Goal: Check status: Check status

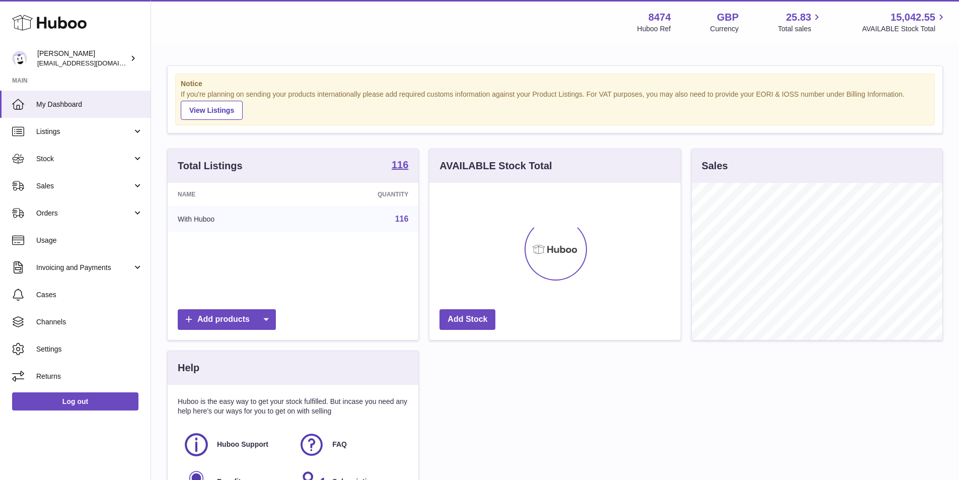
scroll to position [157, 251]
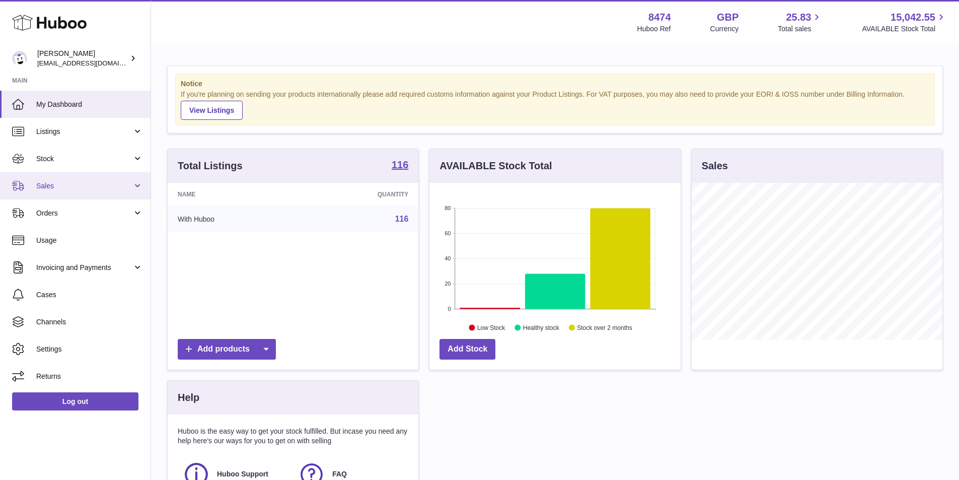
click at [71, 187] on span "Sales" at bounding box center [84, 186] width 96 height 10
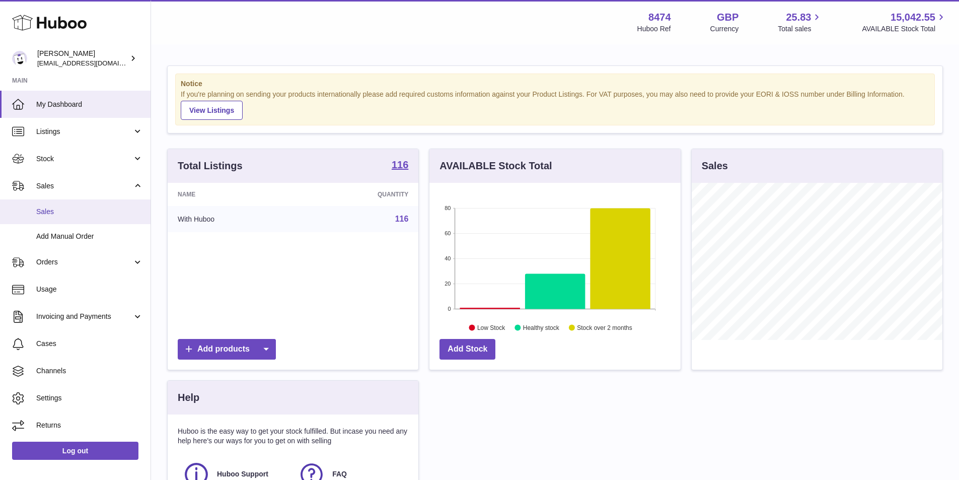
click at [46, 210] on span "Sales" at bounding box center [89, 212] width 107 height 10
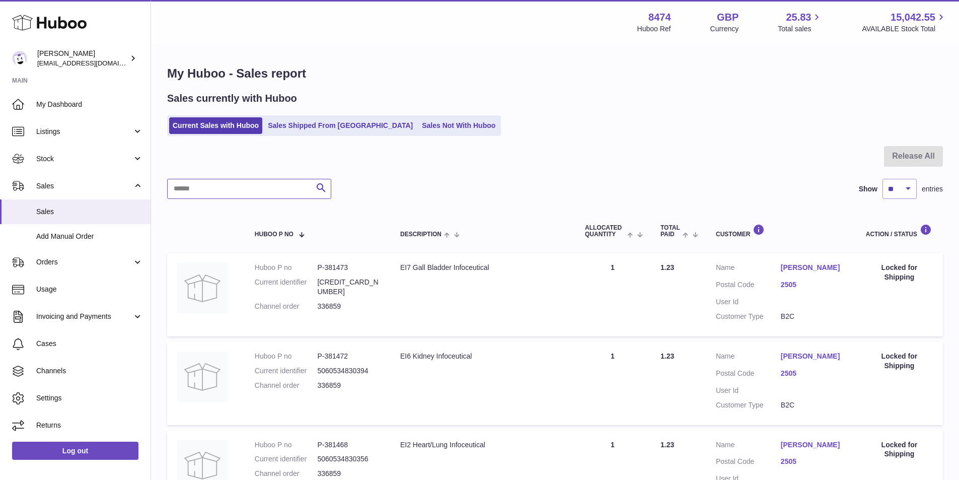
click at [243, 189] on input "text" at bounding box center [249, 189] width 164 height 20
type input "*"
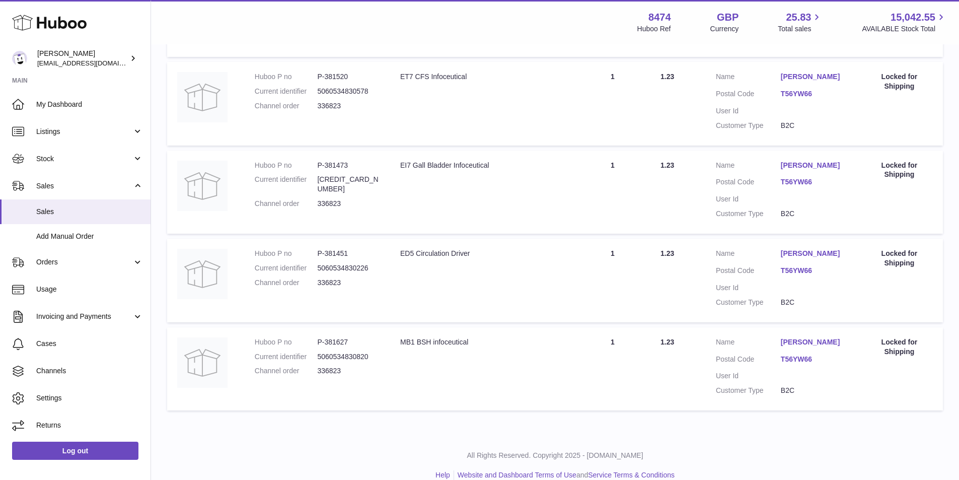
scroll to position [295, 0]
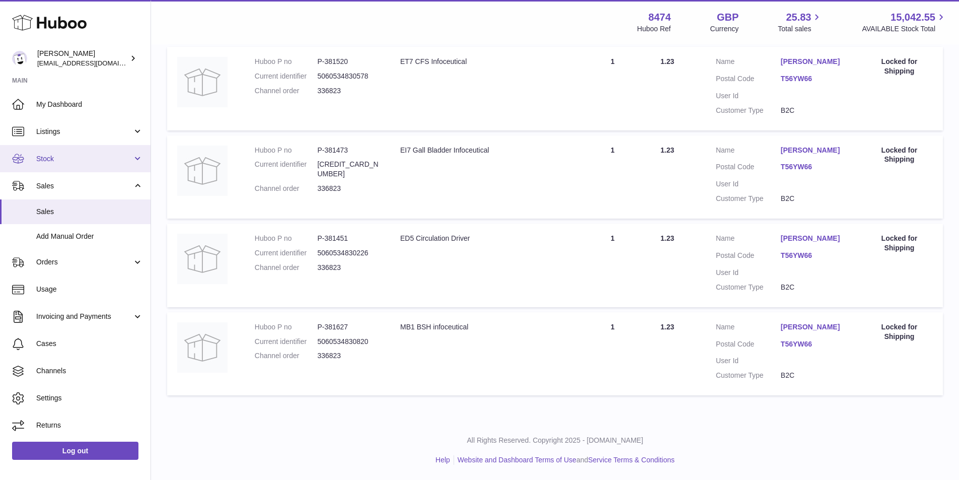
type input "******"
click at [54, 160] on span "Stock" at bounding box center [84, 159] width 96 height 10
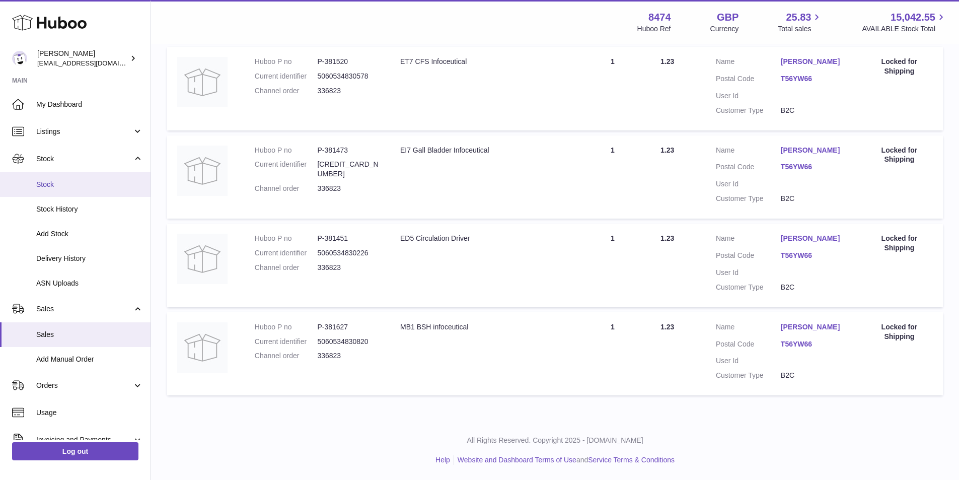
click at [47, 181] on span "Stock" at bounding box center [89, 185] width 107 height 10
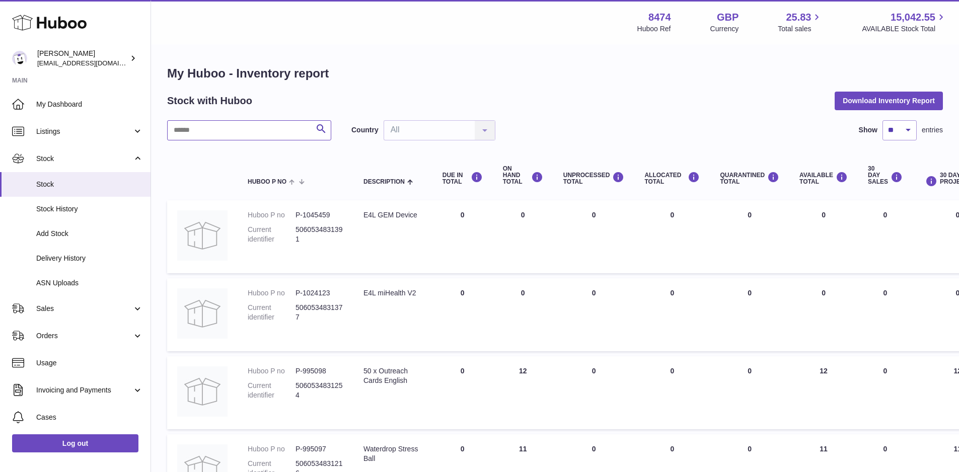
click at [251, 128] on input "text" at bounding box center [249, 130] width 164 height 20
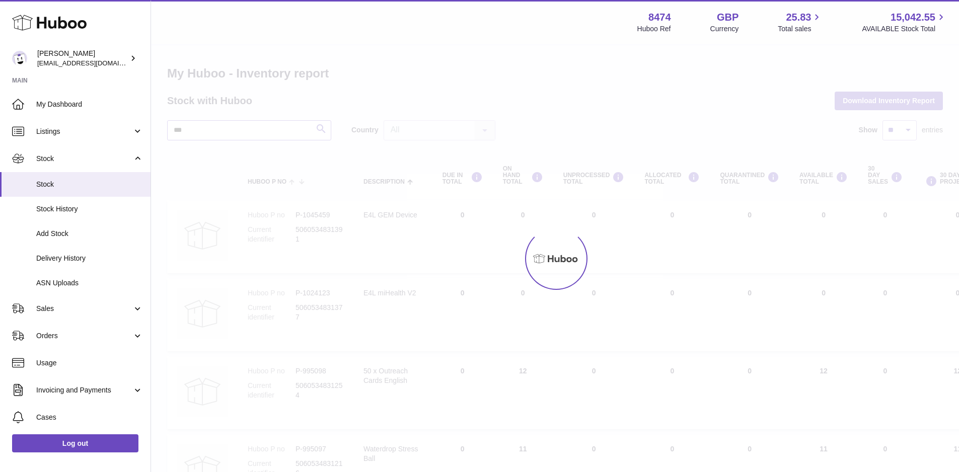
type input "****"
